Goal: Task Accomplishment & Management: Complete application form

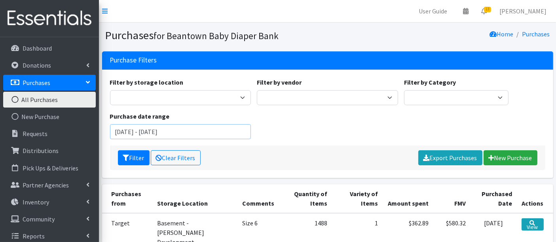
click at [172, 134] on input "June 13, 2025 - September 13, 2025" at bounding box center [180, 131] width 141 height 15
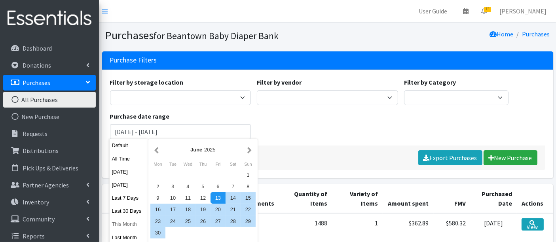
click at [120, 223] on button "This Month" at bounding box center [129, 223] width 39 height 11
type input "[DATE] - [DATE]"
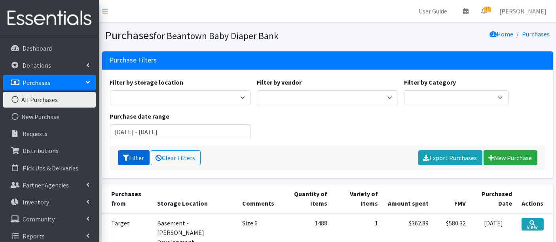
click at [137, 157] on button "Filter" at bounding box center [134, 157] width 32 height 15
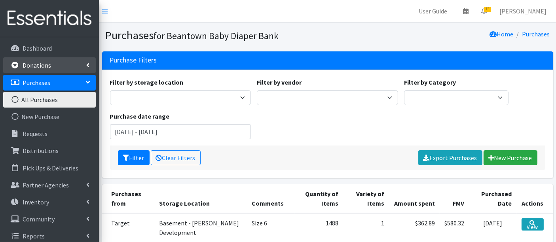
click at [63, 71] on link "Donations" at bounding box center [49, 65] width 93 height 16
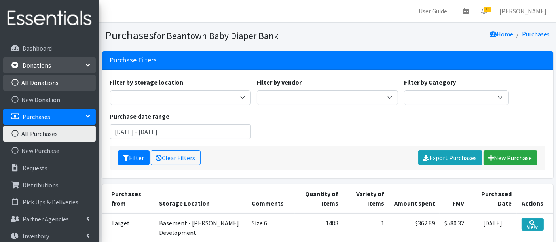
click at [66, 81] on link "All Donations" at bounding box center [49, 83] width 93 height 16
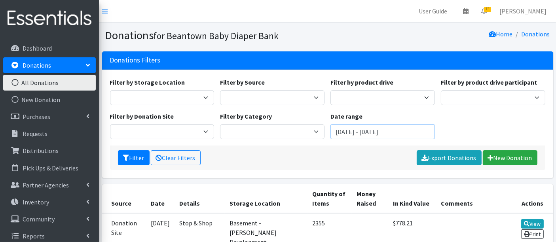
click at [361, 132] on input "June 14, 2025 - September 14, 2025" at bounding box center [382, 131] width 104 height 15
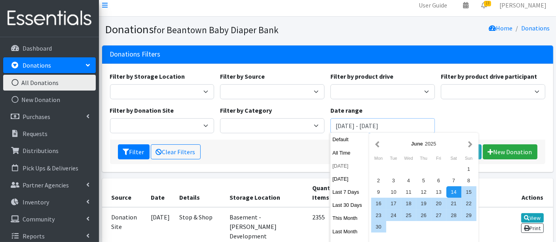
scroll to position [44, 0]
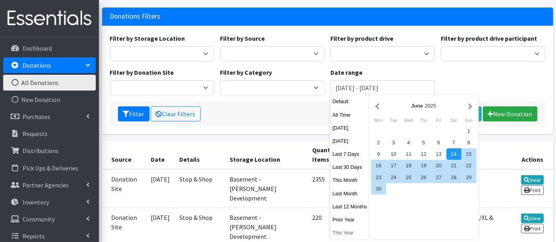
click at [345, 233] on button "This Year" at bounding box center [349, 232] width 39 height 11
type input "January 1, 2025 - December 31, 2025"
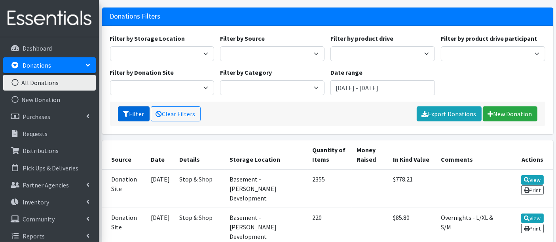
click at [127, 111] on icon "submit" at bounding box center [126, 114] width 6 height 6
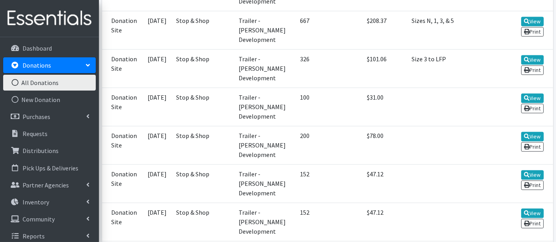
scroll to position [1802, 0]
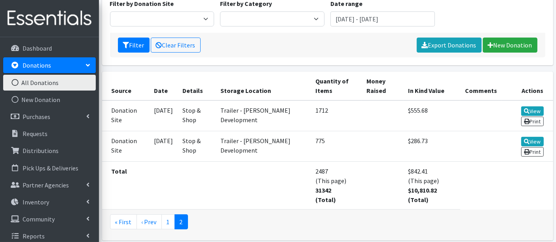
scroll to position [144, 0]
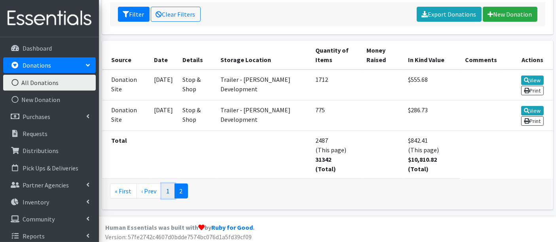
click at [165, 192] on link "1" at bounding box center [167, 191] width 13 height 15
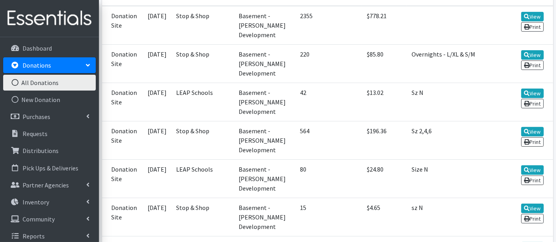
scroll to position [108, 0]
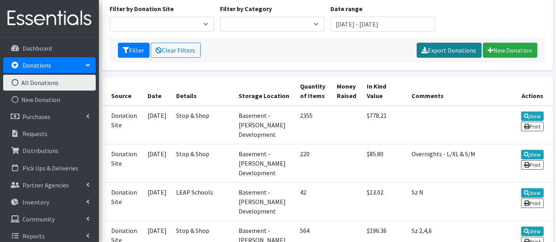
click at [453, 50] on link "Export Donations" at bounding box center [449, 50] width 65 height 15
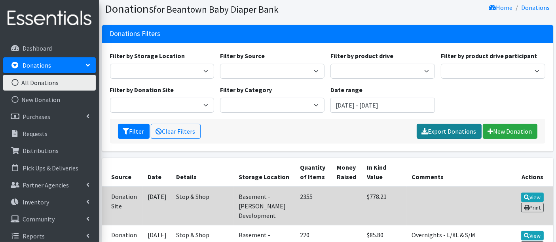
scroll to position [0, 0]
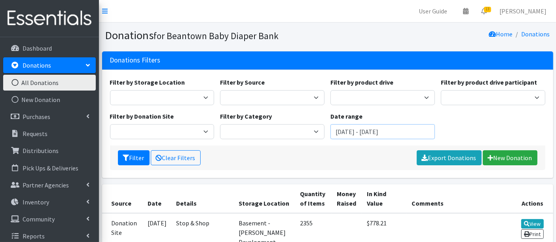
click at [373, 133] on input "[DATE] - [DATE]" at bounding box center [382, 131] width 104 height 15
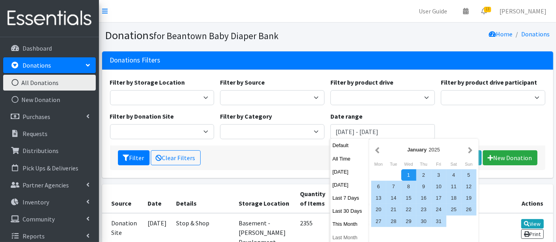
click at [346, 236] on button "Last Month" at bounding box center [349, 237] width 39 height 11
type input "[DATE] - [DATE]"
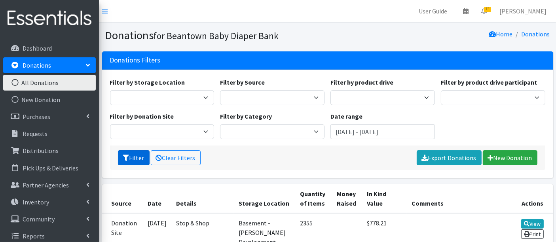
click at [128, 157] on icon "submit" at bounding box center [126, 158] width 6 height 6
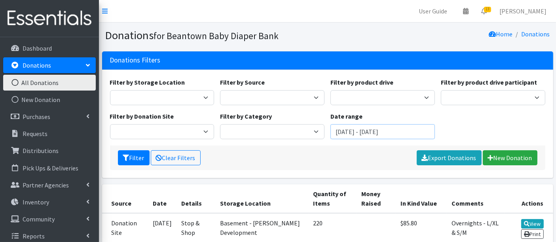
click at [367, 129] on input "[DATE] - [DATE]" at bounding box center [382, 131] width 104 height 15
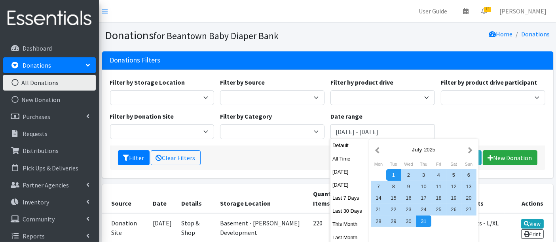
click at [452, 106] on div "Filter by Storage Location Basement - [PERSON_NAME] Development Filter by Sourc…" at bounding box center [327, 112] width 441 height 68
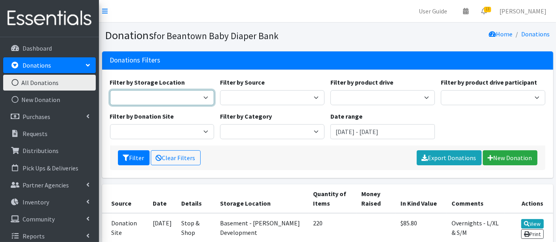
click at [190, 98] on select "Basement - [PERSON_NAME] Development" at bounding box center [162, 97] width 104 height 15
click at [191, 98] on select "Basement - [PERSON_NAME] Development" at bounding box center [162, 97] width 104 height 15
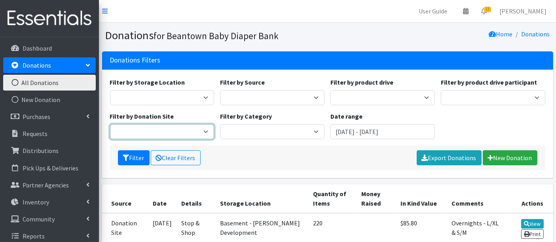
click at [169, 134] on select "LEAP Schools Stop & Shop" at bounding box center [162, 131] width 104 height 15
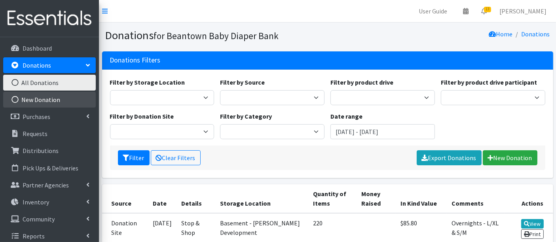
click at [46, 99] on link "New Donation" at bounding box center [49, 100] width 93 height 16
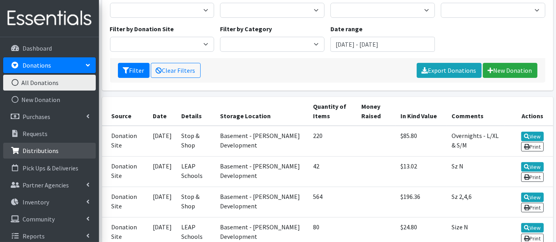
scroll to position [44, 0]
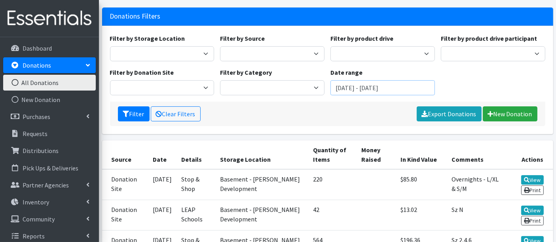
click at [390, 86] on input "July 1, 2025 - July 31, 2025" at bounding box center [382, 87] width 104 height 15
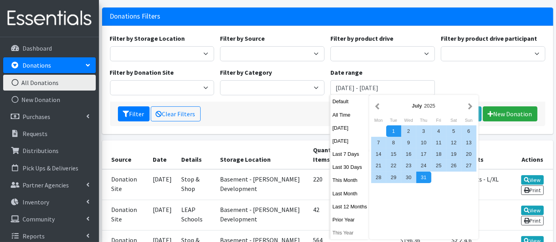
click at [347, 231] on button "This Year" at bounding box center [349, 232] width 39 height 11
type input "January 1, 2025 - December 31, 2025"
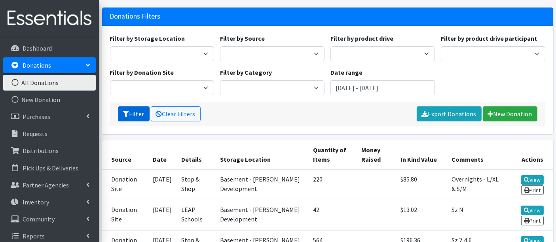
click at [140, 111] on button "Filter" at bounding box center [134, 113] width 32 height 15
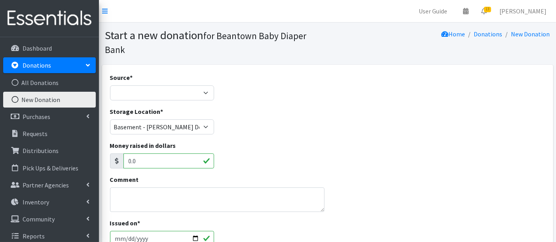
click at [43, 63] on p "Donations" at bounding box center [37, 65] width 28 height 8
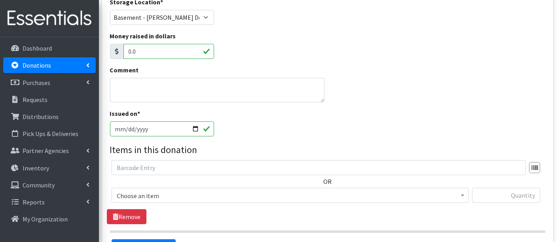
scroll to position [70, 0]
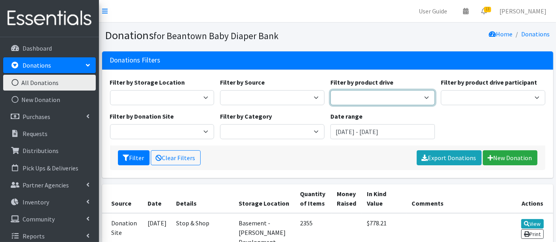
click at [357, 97] on select "Astria Therepeutics Global Partners Janitronics Let's Learn Together LexFUN Tem…" at bounding box center [382, 97] width 104 height 15
click at [330, 90] on select "Astria Therepeutics Global Partners Janitronics Let's Learn Together LexFUN Tem…" at bounding box center [382, 97] width 104 height 15
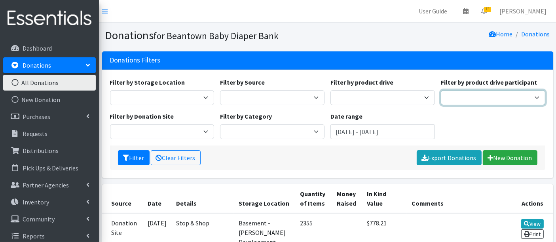
click at [475, 97] on select "Global Partners LexFUN" at bounding box center [493, 97] width 104 height 15
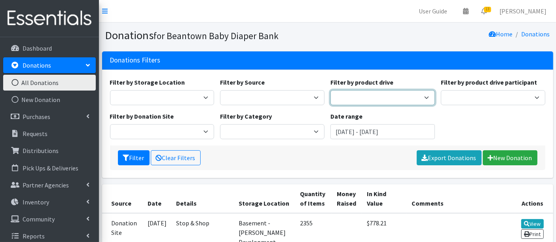
click at [369, 98] on select "Astria Therepeutics Global Partners Janitronics Let's Learn Together LexFUN Tem…" at bounding box center [382, 97] width 104 height 15
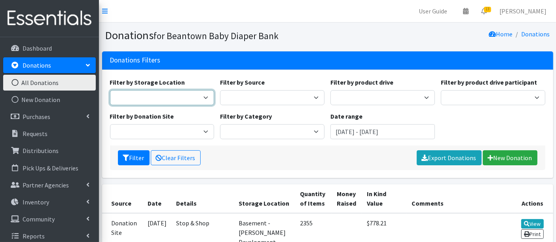
click at [166, 92] on select "Trailer - Finnegan Development Basement - Finnegan Development" at bounding box center [162, 97] width 104 height 15
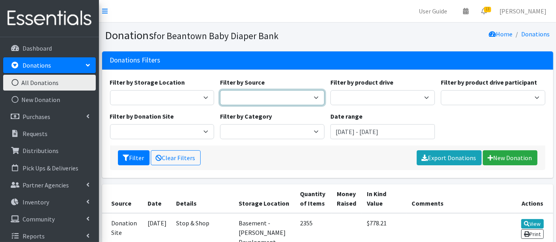
click at [247, 100] on select "Donation Site Misc. Donation Product Drive" at bounding box center [272, 97] width 104 height 15
select select "Product Drive"
click at [220, 90] on select "Donation Site Misc. Donation Product Drive" at bounding box center [272, 97] width 104 height 15
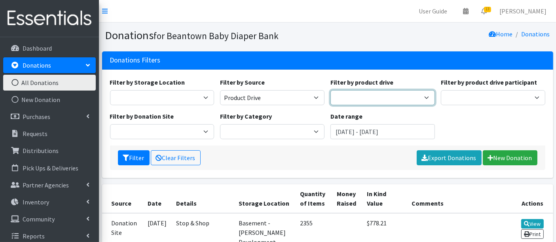
click at [354, 102] on select "Astria Therepeutics Global Partners Janitronics Let's Learn Together LexFUN Tem…" at bounding box center [382, 97] width 104 height 15
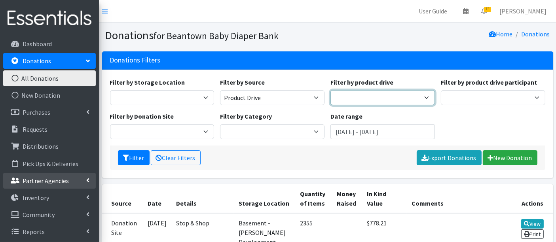
scroll to position [6, 0]
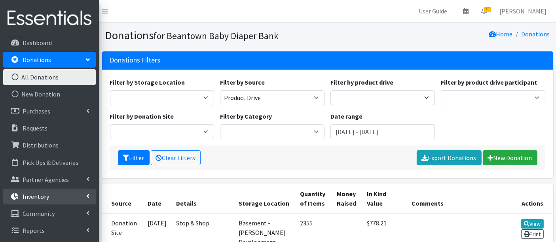
click at [59, 195] on link "Inventory" at bounding box center [49, 197] width 93 height 16
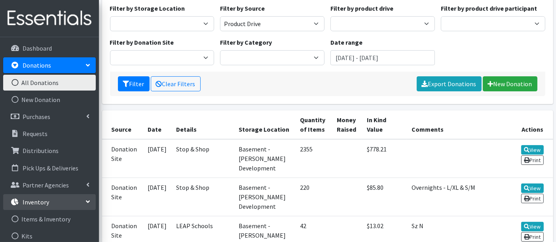
scroll to position [0, 0]
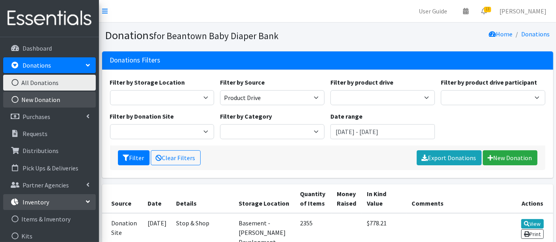
click at [57, 100] on link "New Donation" at bounding box center [49, 100] width 93 height 16
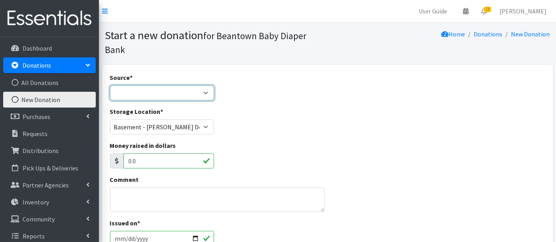
click at [153, 94] on select "Product Drive Manufacturer Donation Site Misc. Donation" at bounding box center [162, 92] width 104 height 15
select select "Product Drive"
click at [110, 85] on select "Product Drive Manufacturer Donation Site Misc. Donation" at bounding box center [162, 92] width 104 height 15
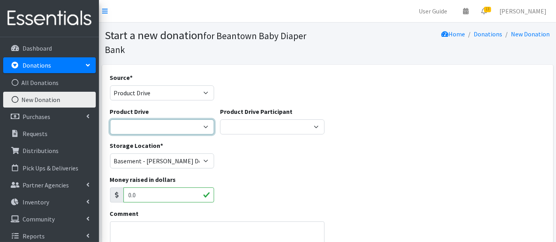
click at [195, 128] on select "Astria Therepeutics Global Partners Janitronics Let's Learn Together LexFUN [PE…" at bounding box center [162, 126] width 104 height 15
select select
click at [110, 119] on select "Astria Therepeutics Global Partners Janitronics Let's Learn Together LexFUN Tem…" at bounding box center [162, 126] width 104 height 15
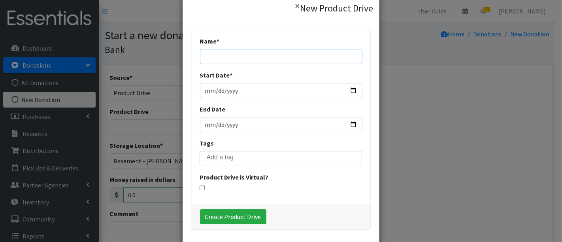
click at [266, 53] on input "Name *" at bounding box center [281, 56] width 163 height 15
type input "[PERSON_NAME] OB/GYN"
click at [225, 85] on input "Start Date *" at bounding box center [281, 90] width 163 height 15
click at [348, 89] on input "Start Date *" at bounding box center [281, 90] width 163 height 15
type input "2025-06-02"
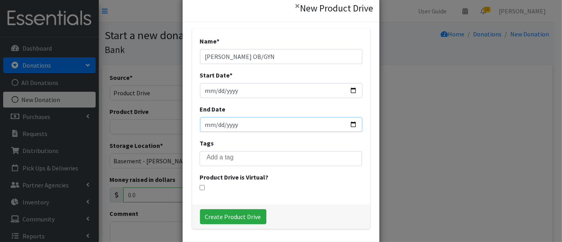
click at [351, 123] on input "End Date" at bounding box center [281, 124] width 163 height 15
type input "[DATE]"
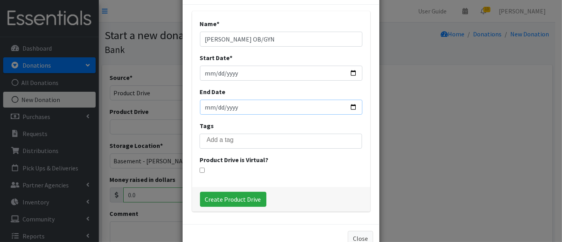
scroll to position [27, 0]
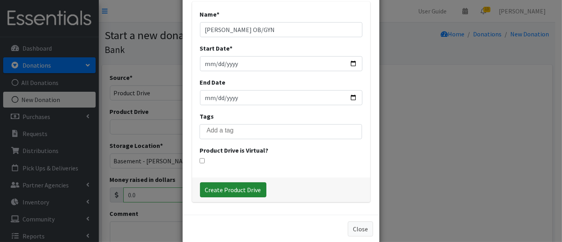
click at [237, 189] on input "Create Product Drive" at bounding box center [233, 189] width 66 height 15
select select "3502"
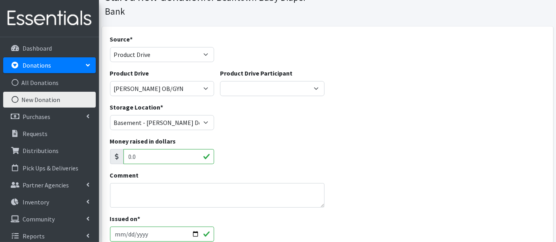
scroll to position [88, 0]
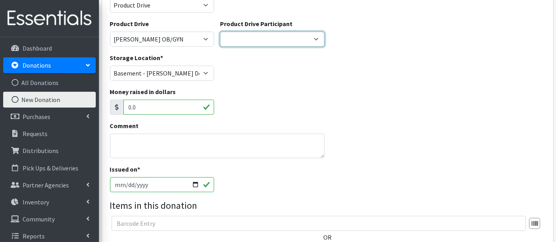
click at [252, 41] on select "Global Partners LexFUN ---Create new Participant---" at bounding box center [272, 39] width 104 height 15
click at [252, 40] on select "Global Partners LexFUN ---Create new Participant---" at bounding box center [272, 39] width 104 height 15
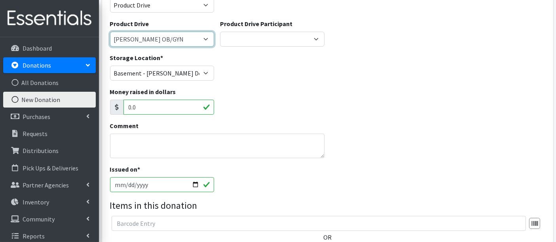
click at [168, 37] on select "Global Partners LexFUN Astria Therepeutics Temple Beth Shalom Needham Weston Co…" at bounding box center [162, 39] width 104 height 15
click at [172, 41] on select "Global Partners LexFUN Astria Therepeutics Temple Beth Shalom Needham Weston Co…" at bounding box center [162, 39] width 104 height 15
click at [175, 142] on textarea "Comment" at bounding box center [217, 146] width 215 height 25
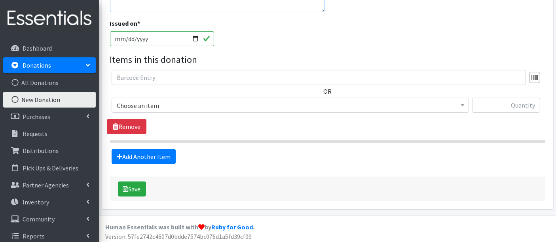
scroll to position [235, 0]
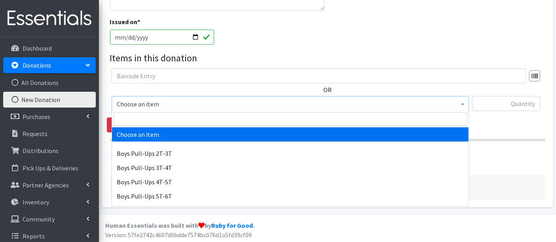
click at [237, 97] on span "Choose an item" at bounding box center [290, 103] width 357 height 15
click at [240, 101] on span "Choose an item" at bounding box center [290, 103] width 347 height 11
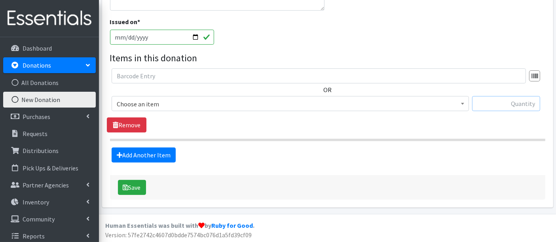
click at [508, 100] on input "text" at bounding box center [506, 103] width 68 height 15
click at [217, 100] on span "Choose an item" at bounding box center [290, 103] width 347 height 11
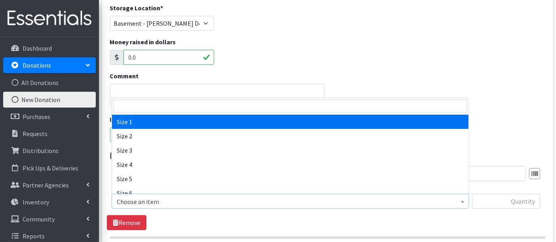
scroll to position [148, 0]
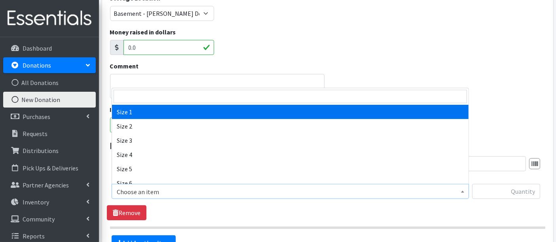
click at [232, 70] on div "Comment" at bounding box center [217, 79] width 215 height 37
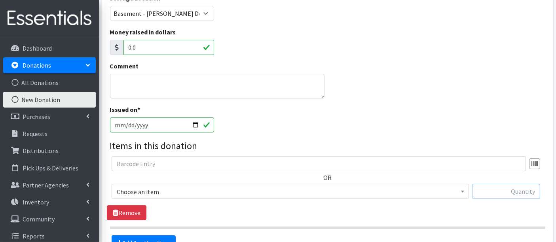
click at [505, 190] on input "text" at bounding box center [506, 191] width 68 height 15
click at [251, 191] on span "Choose an item" at bounding box center [290, 191] width 347 height 11
click at [517, 195] on input "text" at bounding box center [506, 191] width 68 height 15
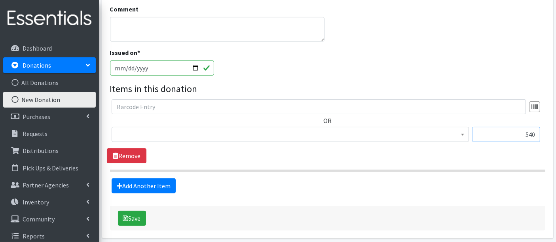
scroll to position [235, 0]
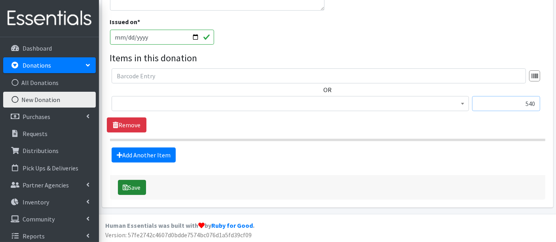
type input "540"
click at [138, 184] on button "Save" at bounding box center [132, 187] width 28 height 15
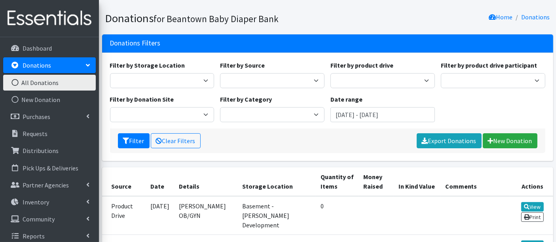
scroll to position [176, 0]
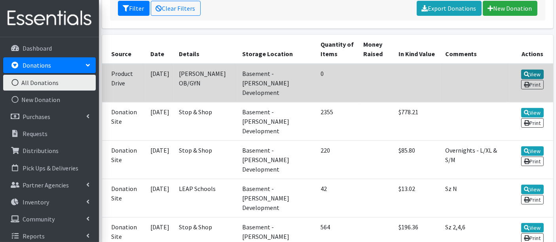
click at [525, 72] on icon at bounding box center [527, 75] width 6 height 6
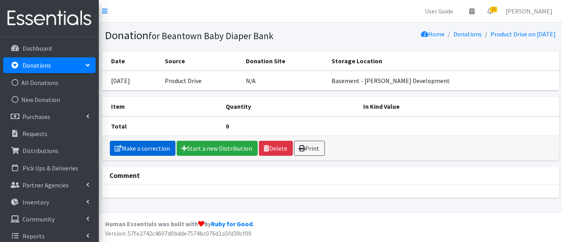
click at [136, 146] on link "Make a correction" at bounding box center [143, 148] width 66 height 15
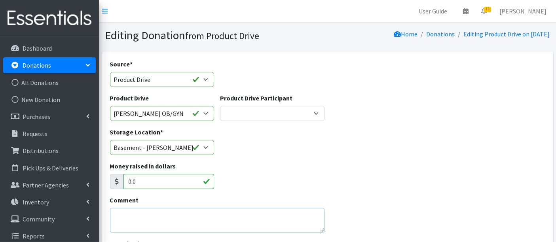
click at [212, 213] on textarea "Comment" at bounding box center [217, 220] width 215 height 25
type textarea "F"
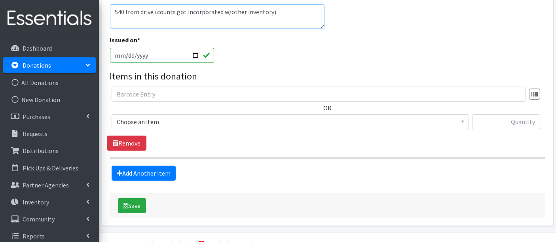
scroll to position [222, 0]
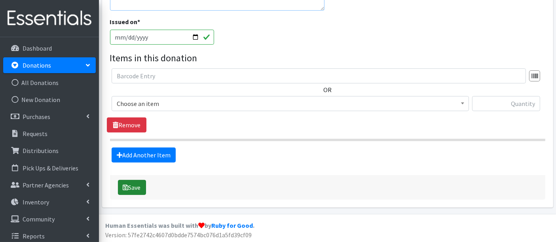
type textarea "540 from drive (counts got incorporated w/other inventory)"
click at [132, 182] on button "Save" at bounding box center [132, 187] width 28 height 15
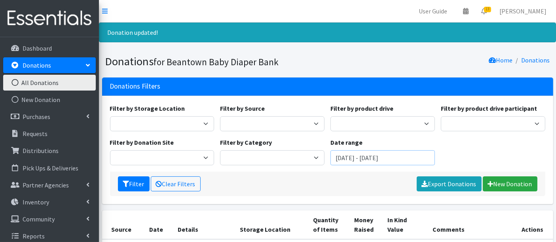
click at [350, 162] on input "June 14, 2025 - September 14, 2025" at bounding box center [382, 157] width 104 height 15
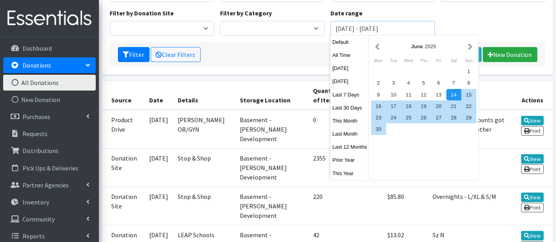
scroll to position [132, 0]
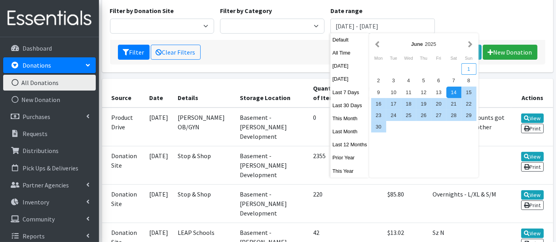
click at [468, 70] on div "1" at bounding box center [468, 68] width 15 height 11
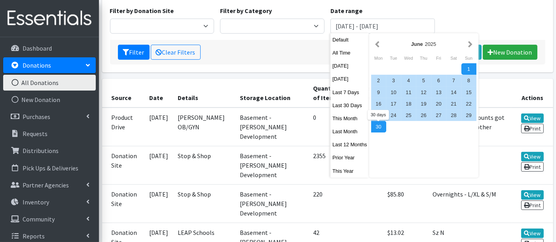
click at [378, 129] on div "30" at bounding box center [378, 126] width 15 height 11
type input "June 1, 2025 - June 30, 2025"
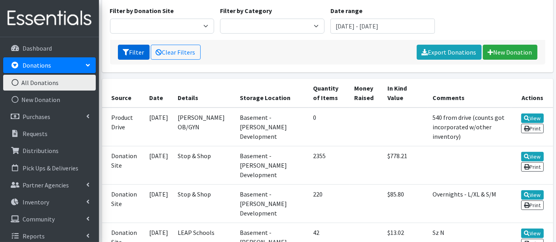
click at [132, 48] on button "Filter" at bounding box center [134, 52] width 32 height 15
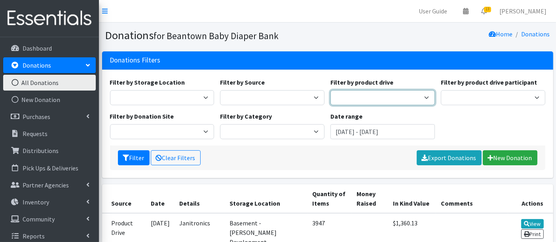
click at [390, 95] on select "Astria Therepeutics Global Partners Janitronics Let's Learn Together LexFUN New…" at bounding box center [382, 97] width 104 height 15
click at [130, 89] on div "Filter by Storage Location Basement - Finnegan Development" at bounding box center [162, 92] width 110 height 28
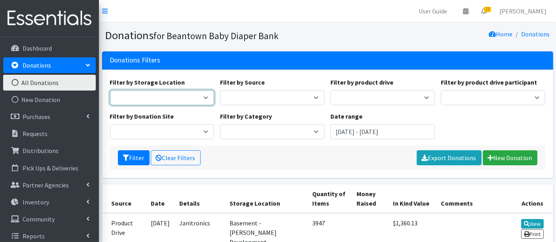
click at [149, 94] on select "Basement - [PERSON_NAME] Development" at bounding box center [162, 97] width 104 height 15
drag, startPoint x: 149, startPoint y: 94, endPoint x: 191, endPoint y: 96, distance: 41.6
click at [149, 94] on select "Basement - [PERSON_NAME] Development" at bounding box center [162, 97] width 104 height 15
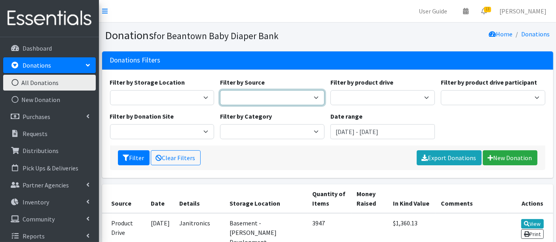
click at [259, 102] on select "Donation Site Product Drive" at bounding box center [272, 97] width 104 height 15
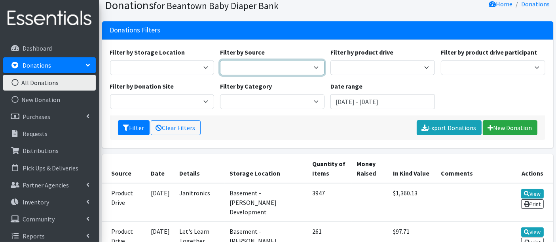
scroll to position [44, 0]
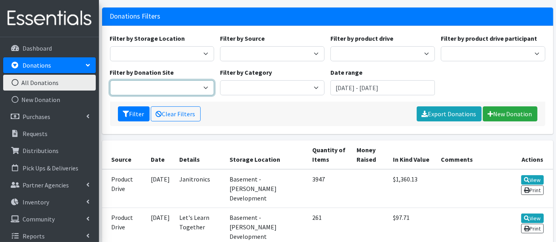
click at [174, 89] on select "LEAP Schools Stop & Shop" at bounding box center [162, 87] width 104 height 15
select select "1032"
click at [110, 80] on select "LEAP Schools Stop & Shop" at bounding box center [162, 87] width 104 height 15
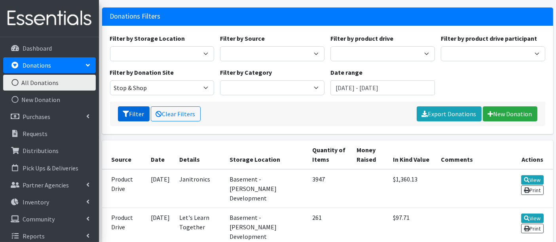
click at [130, 114] on button "Filter" at bounding box center [134, 113] width 32 height 15
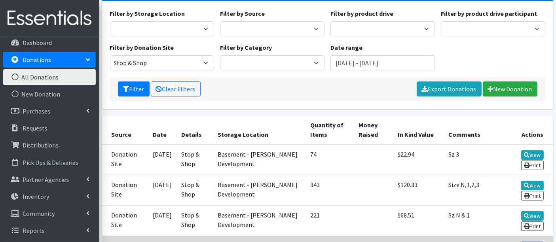
scroll to position [176, 0]
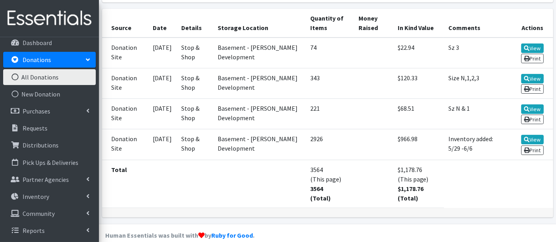
drag, startPoint x: 301, startPoint y: 165, endPoint x: 313, endPoint y: 164, distance: 11.5
click at [313, 164] on td "3564 (This page) 3564 (Total)" at bounding box center [329, 184] width 48 height 48
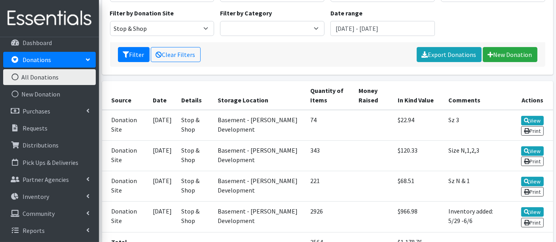
scroll to position [44, 0]
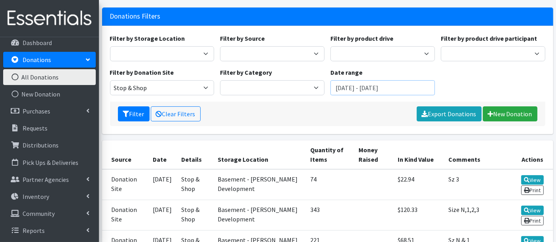
click at [349, 82] on input "[DATE] - [DATE]" at bounding box center [382, 87] width 104 height 15
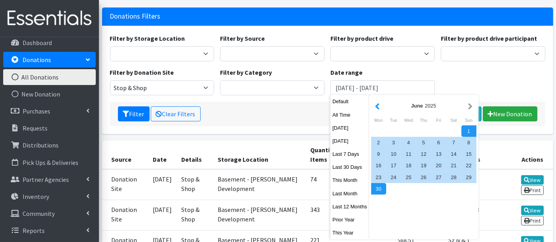
click at [377, 106] on button "button" at bounding box center [377, 106] width 8 height 10
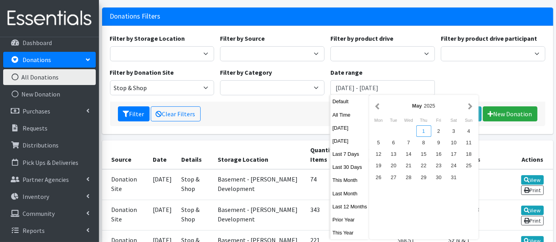
click at [424, 132] on div "1" at bounding box center [423, 130] width 15 height 11
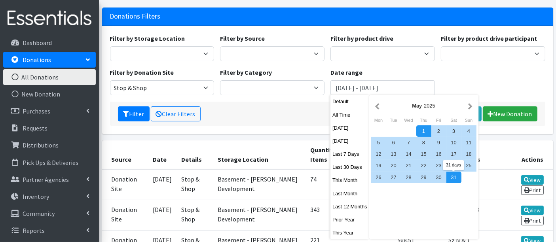
click at [454, 178] on div "31" at bounding box center [453, 177] width 15 height 11
type input "May 1, 2025 - May 31, 2025"
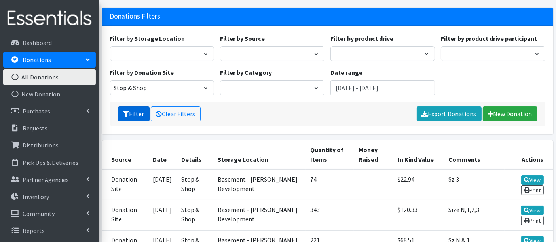
click at [134, 113] on button "Filter" at bounding box center [134, 113] width 32 height 15
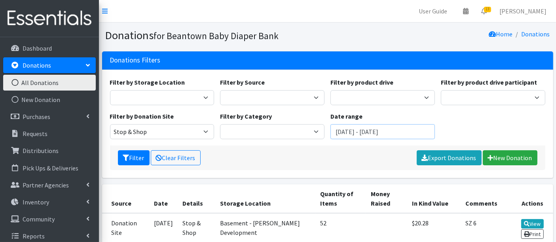
click at [374, 134] on input "[DATE] - [DATE]" at bounding box center [382, 131] width 104 height 15
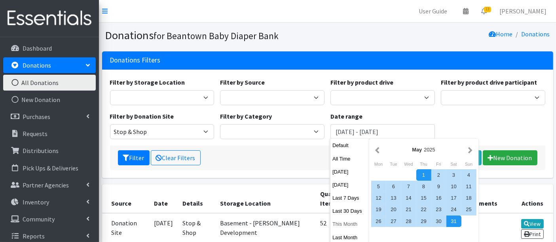
click at [351, 223] on button "This Month" at bounding box center [349, 223] width 39 height 11
type input "[DATE] - [DATE]"
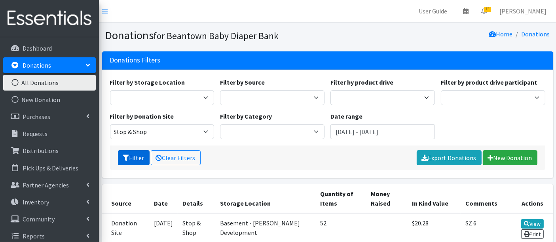
click at [140, 156] on button "Filter" at bounding box center [134, 157] width 32 height 15
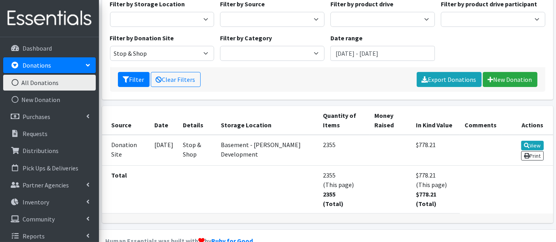
scroll to position [93, 0]
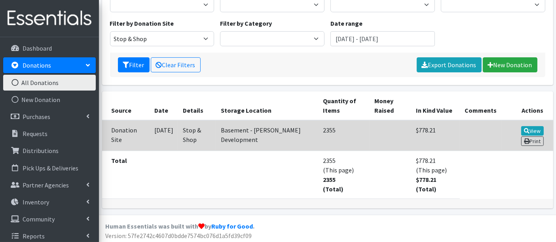
click at [341, 136] on td "2355" at bounding box center [343, 135] width 51 height 31
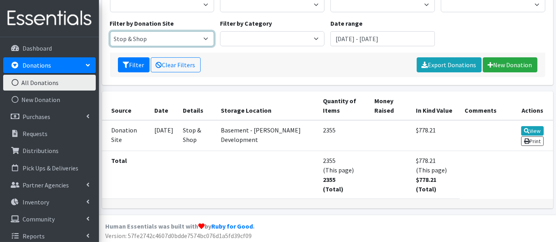
click at [152, 40] on select "Stop & Shop" at bounding box center [162, 38] width 104 height 15
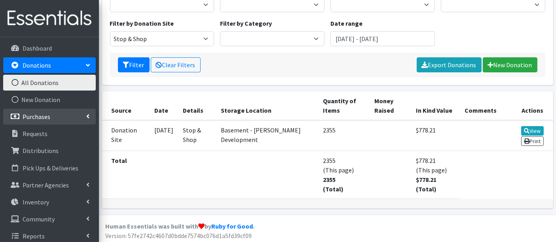
click at [43, 116] on p "Purchases" at bounding box center [37, 117] width 28 height 8
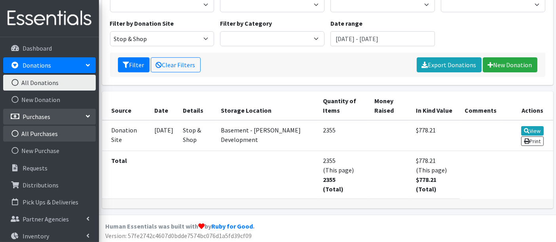
click at [48, 131] on link "All Purchases" at bounding box center [49, 134] width 93 height 16
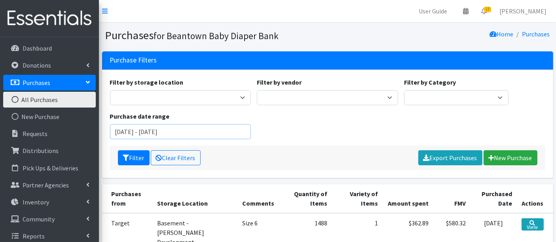
click at [136, 131] on input "[DATE] - [DATE]" at bounding box center [180, 131] width 141 height 15
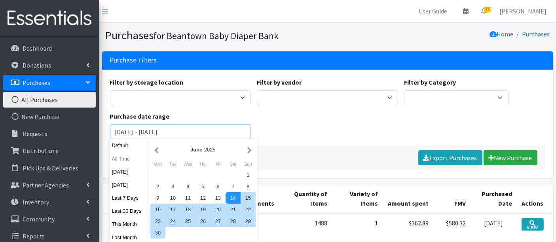
scroll to position [44, 0]
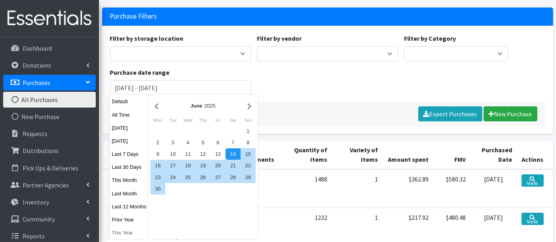
click at [117, 231] on button "This Year" at bounding box center [129, 232] width 39 height 11
type input "[DATE] - [DATE]"
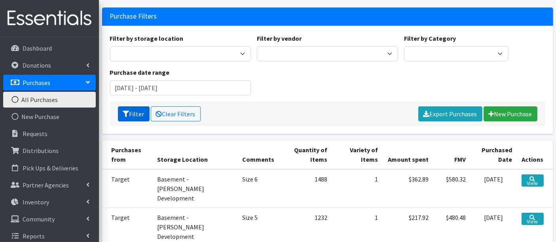
click at [133, 112] on button "Filter" at bounding box center [134, 113] width 32 height 15
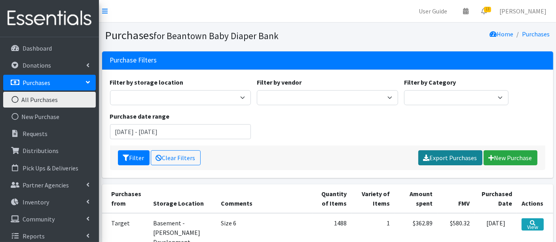
click at [444, 158] on link "Export Purchases" at bounding box center [450, 157] width 64 height 15
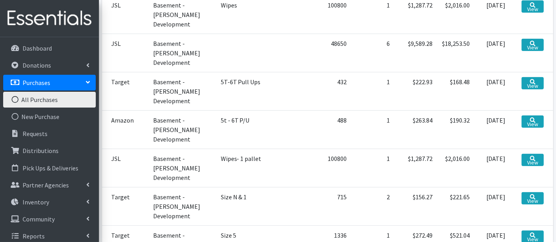
scroll to position [312, 0]
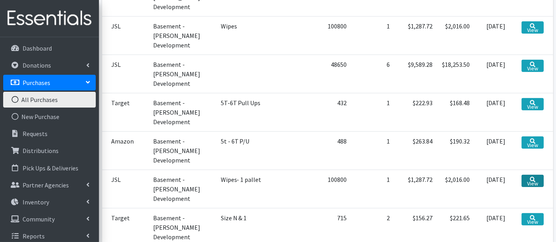
click at [534, 178] on link "View" at bounding box center [532, 181] width 22 height 12
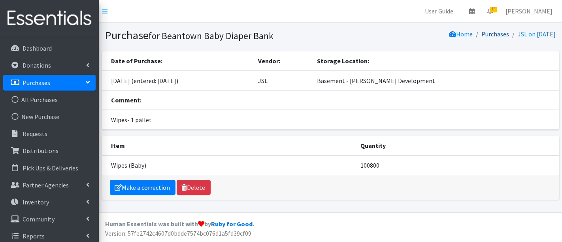
click at [482, 30] on link "Purchases" at bounding box center [496, 34] width 28 height 8
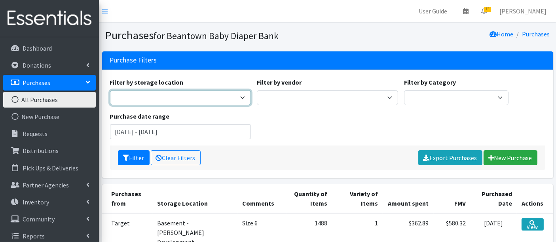
click at [158, 92] on select "Trailer - Finnegan Development Basement - Finnegan Development" at bounding box center [180, 97] width 141 height 15
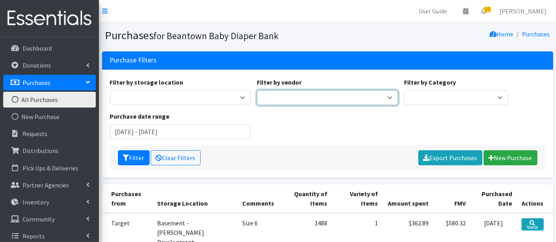
click at [308, 101] on select "Amazon HDI Wholesale/Brookies JSL Target Walmart" at bounding box center [327, 97] width 141 height 15
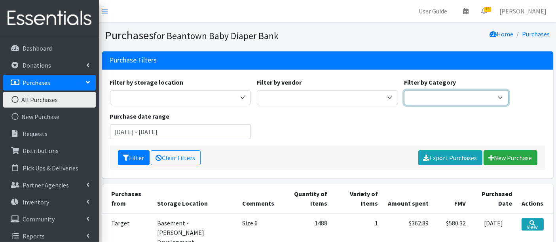
click at [439, 98] on select "Pull-Ups 2T-3T Pull-Ups 3T-4T Pull-Ups 4T-5T Pull-Ups 5T-6T Size 7 Wipes Diapers" at bounding box center [456, 97] width 104 height 15
select select "Diapers"
click at [404, 90] on select "Pull-Ups 2T-3T Pull-Ups 3T-4T Pull-Ups 4T-5T Pull-Ups 5T-6T Size 7 Wipes Diapers" at bounding box center [456, 97] width 104 height 15
click at [164, 129] on input "June 14, 2025 - September 14, 2025" at bounding box center [180, 131] width 141 height 15
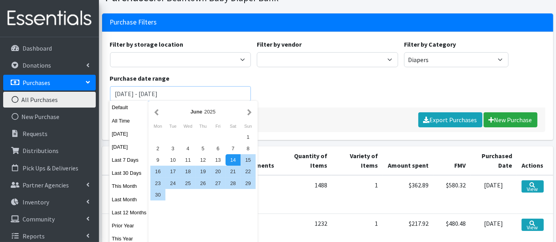
scroll to position [88, 0]
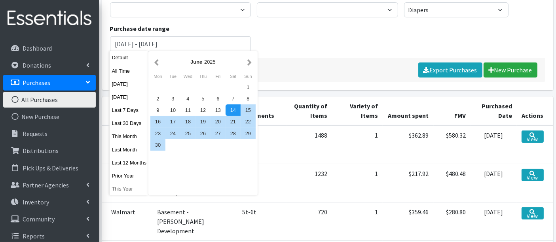
click at [127, 186] on button "This Year" at bounding box center [129, 188] width 39 height 11
type input "[DATE] - [DATE]"
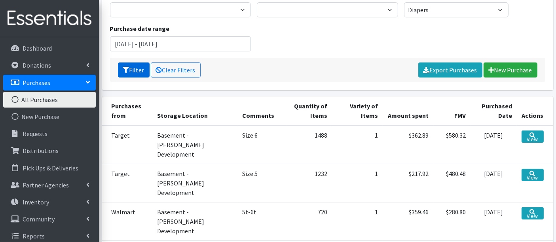
click at [135, 70] on button "Filter" at bounding box center [134, 69] width 32 height 15
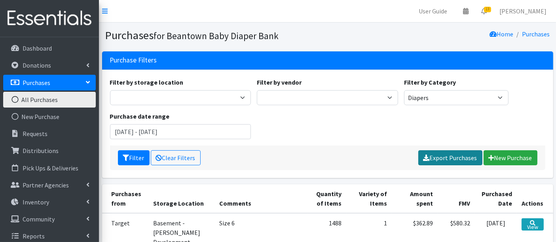
click at [446, 159] on link "Export Purchases" at bounding box center [450, 157] width 64 height 15
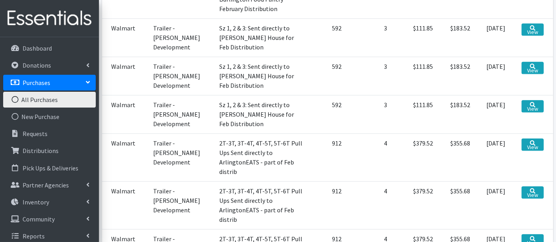
scroll to position [1931, 0]
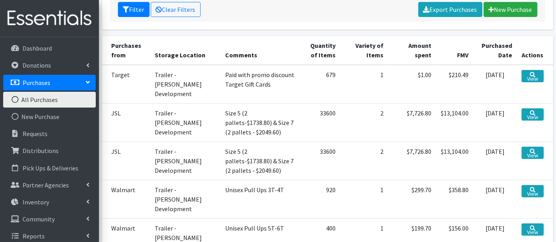
scroll to position [258, 0]
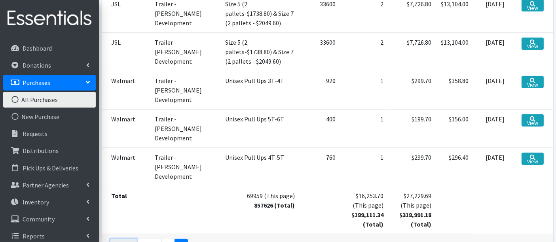
click at [125, 239] on link "« First" at bounding box center [123, 246] width 27 height 15
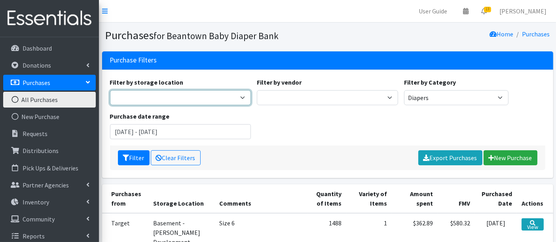
click at [197, 100] on select "Trailer - Finnegan Development Basement - Finnegan Development" at bounding box center [180, 97] width 141 height 15
drag, startPoint x: 197, startPoint y: 100, endPoint x: 211, endPoint y: 98, distance: 13.6
click at [197, 100] on select "Trailer - Finnegan Development Basement - Finnegan Development" at bounding box center [180, 97] width 141 height 15
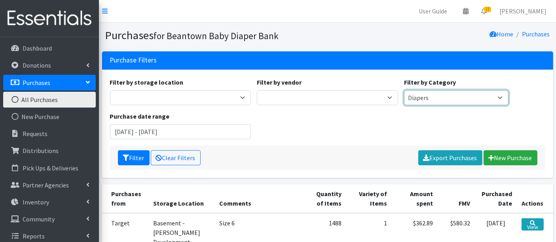
click at [464, 101] on select "Pull-Ups 2T-3T Pull-Ups 3T-4T Pull-Ups 4T-5T Pull-Ups 5T-6T Size 7 Wipes Diapers" at bounding box center [456, 97] width 104 height 15
select select
click at [404, 90] on select "Pull-Ups 2T-3T Pull-Ups 3T-4T Pull-Ups 4T-5T Pull-Ups 5T-6T Size 7 Wipes Diapers" at bounding box center [456, 97] width 104 height 15
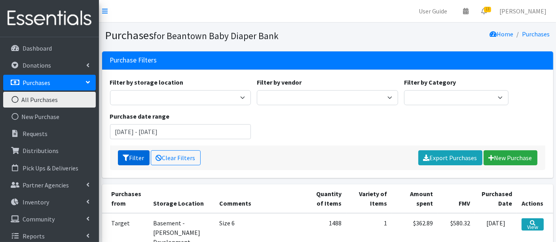
click at [138, 156] on button "Filter" at bounding box center [134, 157] width 32 height 15
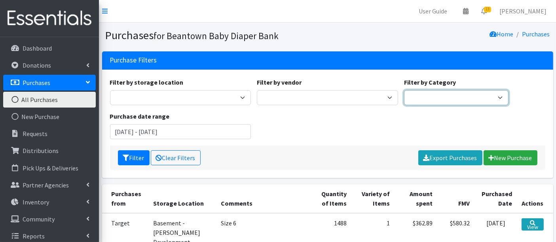
click at [439, 91] on select "Pull-Ups 2T-3T Pull-Ups 3T-4T Pull-Ups 4T-5T Pull-Ups 5T-6T Size 7 Wipes Diapers" at bounding box center [456, 97] width 104 height 15
select select "Wipes"
click at [404, 90] on select "Pull-Ups 2T-3T Pull-Ups 3T-4T Pull-Ups 4T-5T Pull-Ups 5T-6T Size 7 Wipes Diapers" at bounding box center [456, 97] width 104 height 15
click at [131, 156] on button "Filter" at bounding box center [134, 157] width 32 height 15
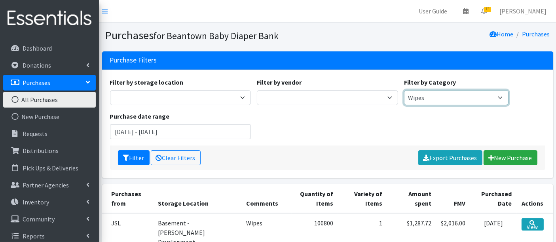
click at [450, 97] on select "Pull-Ups 2T-3T Pull-Ups 3T-4T Pull-Ups 4T-5T Pull-Ups 5T-6T Size 7 Wipes Diapers" at bounding box center [456, 97] width 104 height 15
select select
click at [404, 90] on select "Pull-Ups 2T-3T Pull-Ups 3T-4T Pull-Ups 4T-5T Pull-Ups 5T-6T Size 7 Wipes Diapers" at bounding box center [456, 97] width 104 height 15
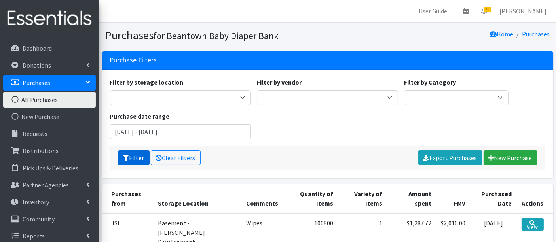
click at [125, 158] on icon "submit" at bounding box center [126, 158] width 6 height 6
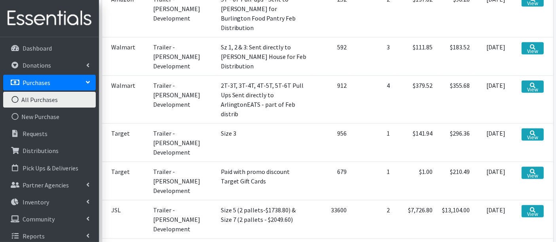
scroll to position [1279, 0]
